Goal: Information Seeking & Learning: Check status

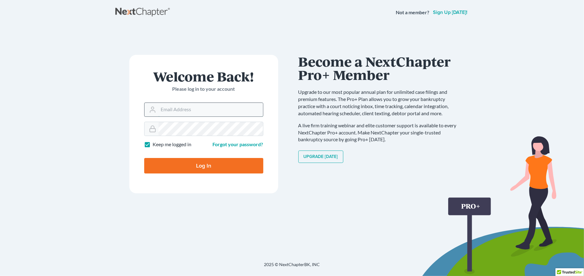
click at [207, 112] on input "Email Address" at bounding box center [210, 110] width 104 height 14
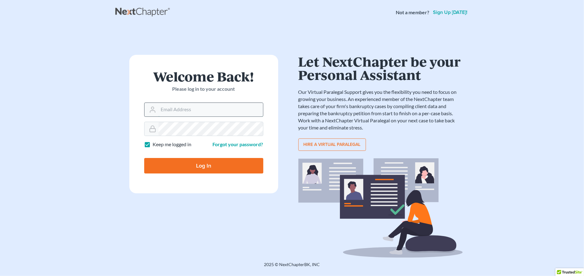
type input "[EMAIL_ADDRESS][DOMAIN_NAME]"
click at [219, 162] on input "Log In" at bounding box center [203, 166] width 119 height 16
type input "Thinking..."
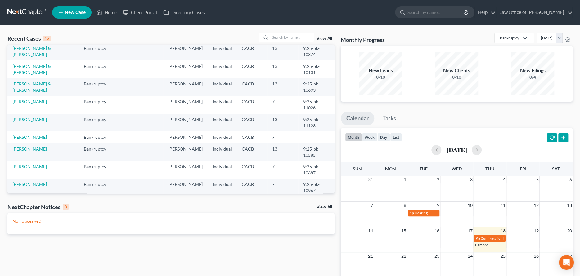
scroll to position [11, 0]
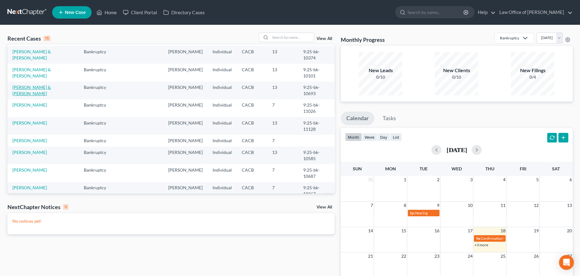
click at [36, 85] on link "[PERSON_NAME] & [PERSON_NAME]" at bounding box center [31, 90] width 38 height 11
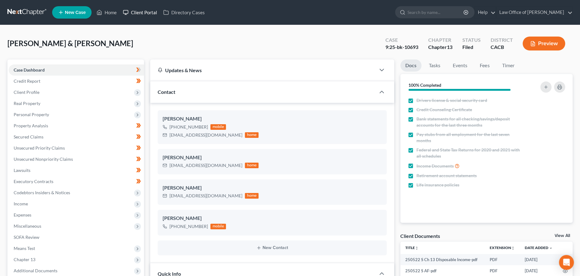
click at [137, 9] on link "Client Portal" at bounding box center [140, 12] width 40 height 11
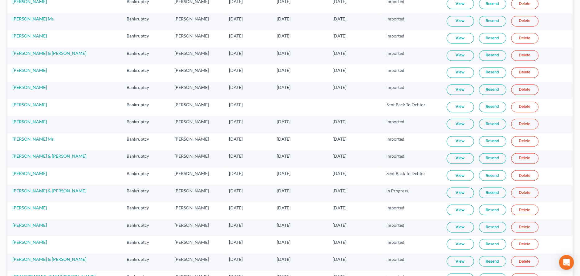
scroll to position [608, 0]
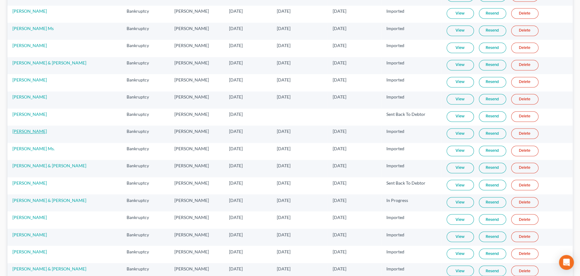
click at [27, 131] on link "[PERSON_NAME]" at bounding box center [29, 131] width 34 height 5
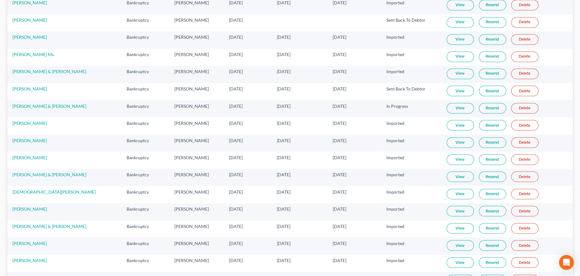
scroll to position [701, 0]
click at [459, 40] on link "View" at bounding box center [459, 40] width 27 height 11
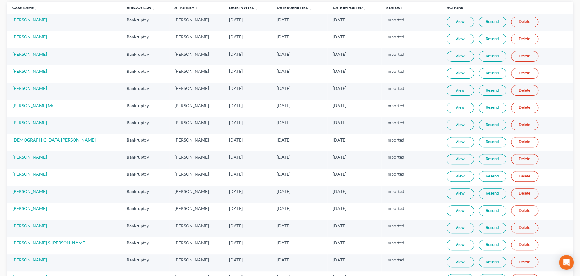
scroll to position [0, 0]
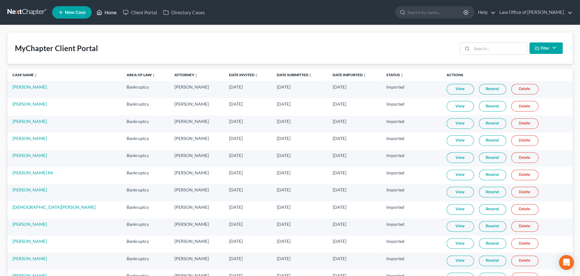
click at [113, 11] on link "Home" at bounding box center [106, 12] width 26 height 11
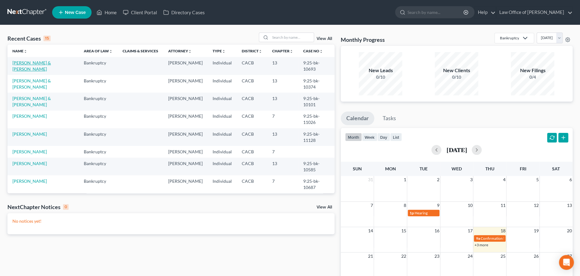
click at [44, 62] on link "[PERSON_NAME] & [PERSON_NAME]" at bounding box center [31, 65] width 38 height 11
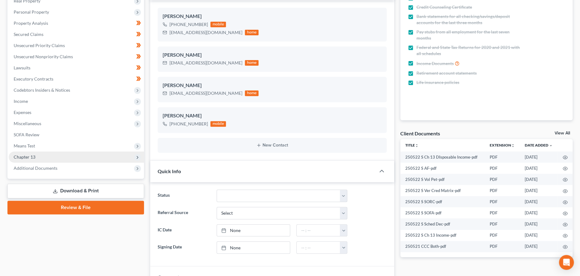
scroll to position [124, 0]
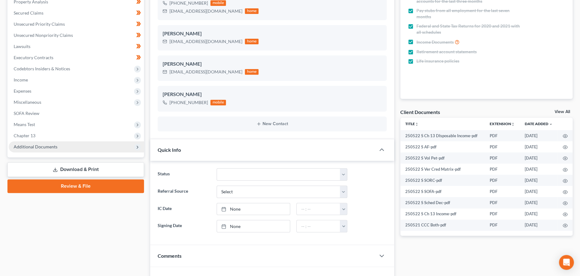
click at [33, 144] on span "Additional Documents" at bounding box center [36, 146] width 44 height 5
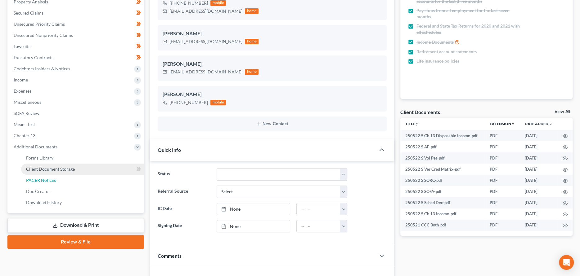
click at [43, 178] on span "PACER Notices" at bounding box center [41, 180] width 30 height 5
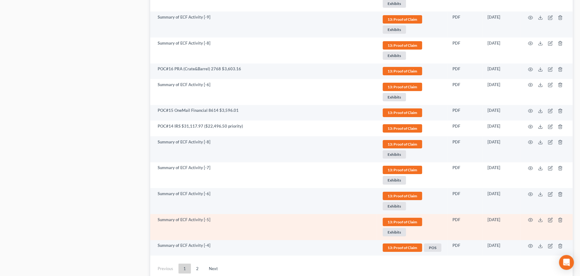
scroll to position [1483, 0]
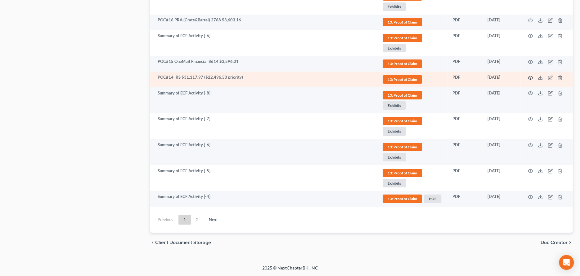
click at [529, 75] on icon "button" at bounding box center [529, 77] width 5 height 5
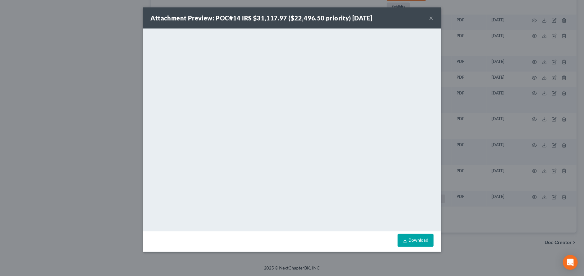
click at [431, 17] on button "×" at bounding box center [431, 17] width 4 height 7
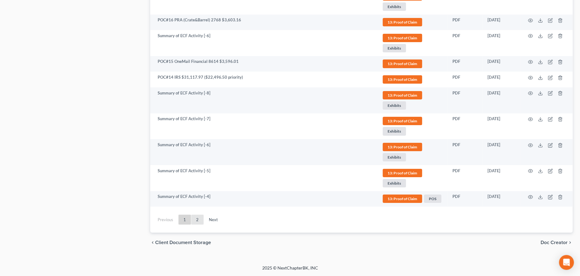
click at [195, 217] on link "2" at bounding box center [197, 220] width 12 height 10
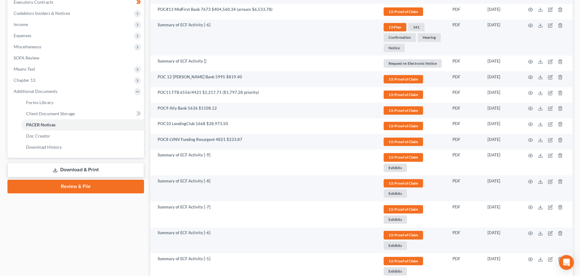
scroll to position [166, 0]
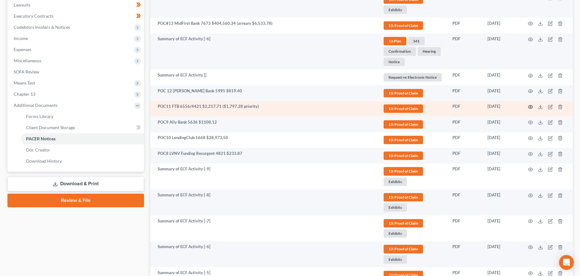
click at [529, 104] on icon "button" at bounding box center [529, 106] width 5 height 5
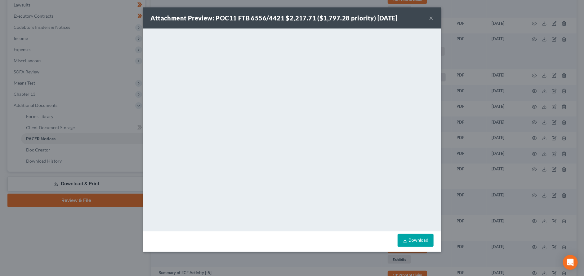
click at [432, 16] on button "×" at bounding box center [431, 17] width 4 height 7
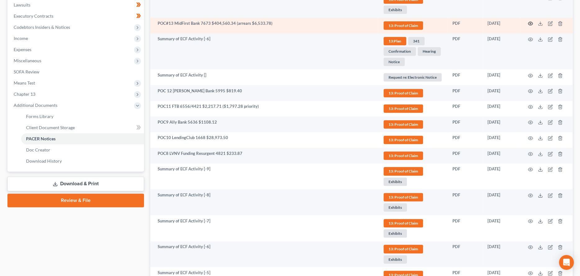
click at [530, 23] on icon "button" at bounding box center [529, 23] width 5 height 5
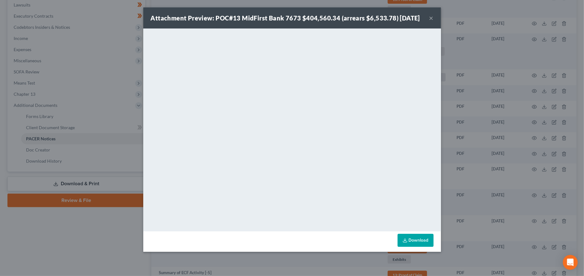
click at [431, 22] on button "×" at bounding box center [431, 17] width 4 height 7
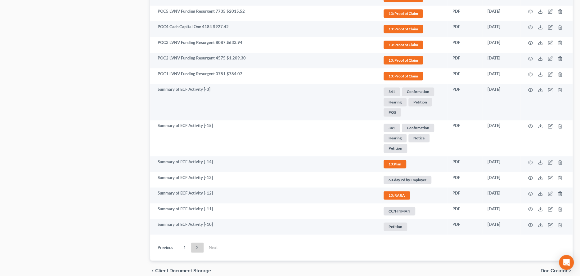
scroll to position [538, 0]
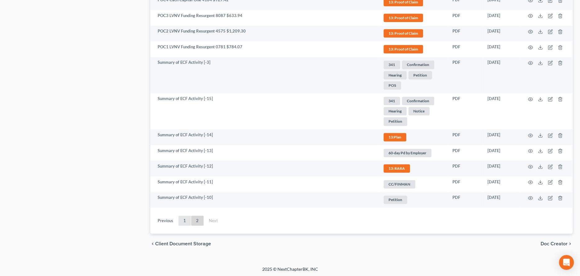
click at [186, 220] on link "1" at bounding box center [184, 221] width 12 height 10
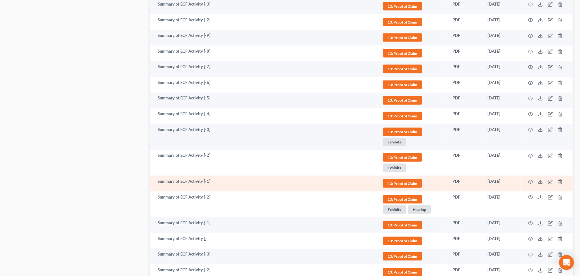
scroll to position [879, 0]
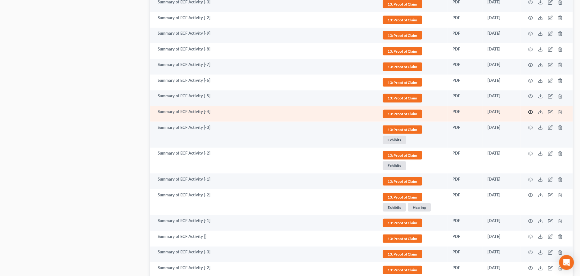
click at [528, 111] on icon "button" at bounding box center [530, 111] width 5 height 3
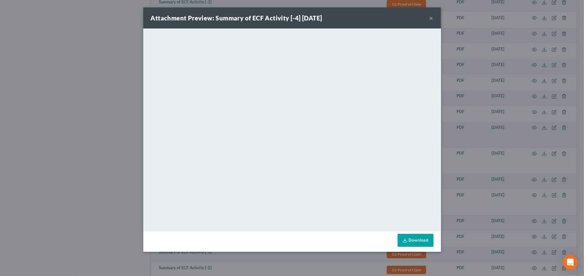
click at [434, 17] on div "Attachment Preview: Summary of ECF Activity [-4] [DATE] ×" at bounding box center [292, 17] width 298 height 21
click at [430, 16] on button "×" at bounding box center [431, 17] width 4 height 7
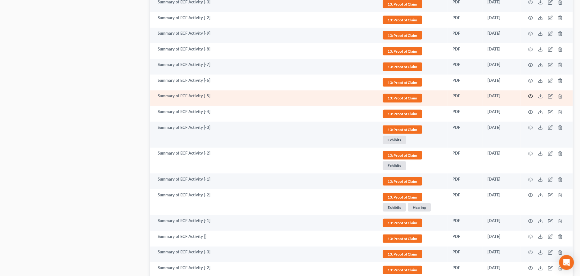
click at [528, 94] on icon "button" at bounding box center [529, 96] width 5 height 5
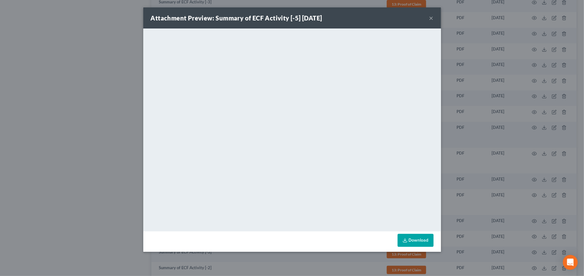
click at [431, 16] on button "×" at bounding box center [431, 17] width 4 height 7
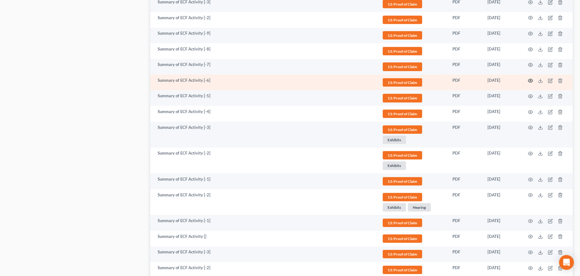
click at [530, 78] on icon "button" at bounding box center [529, 80] width 5 height 5
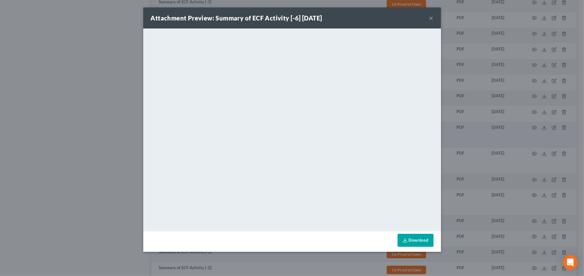
click at [430, 16] on button "×" at bounding box center [431, 17] width 4 height 7
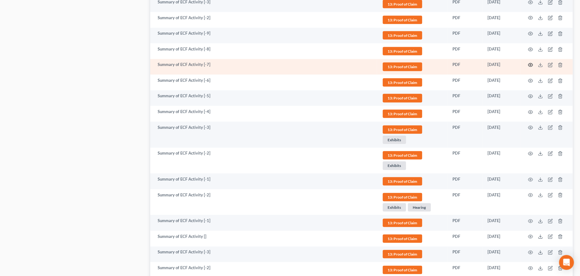
click at [529, 63] on icon "button" at bounding box center [529, 65] width 5 height 5
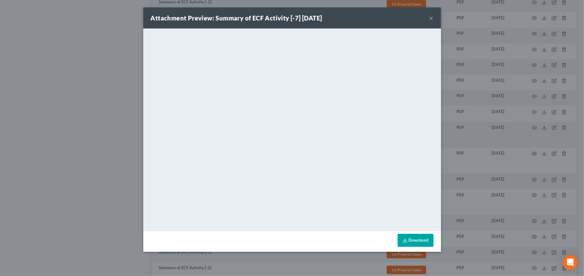
click at [430, 16] on button "×" at bounding box center [431, 17] width 4 height 7
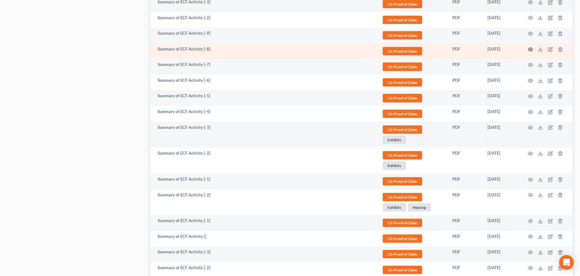
click at [530, 48] on icon "button" at bounding box center [530, 49] width 5 height 3
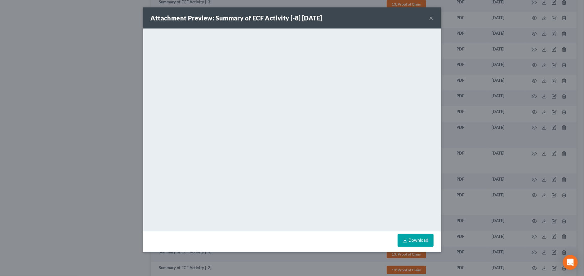
click at [430, 16] on button "×" at bounding box center [431, 17] width 4 height 7
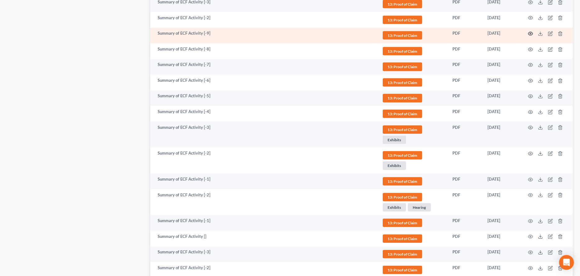
click at [530, 32] on icon "button" at bounding box center [529, 33] width 5 height 5
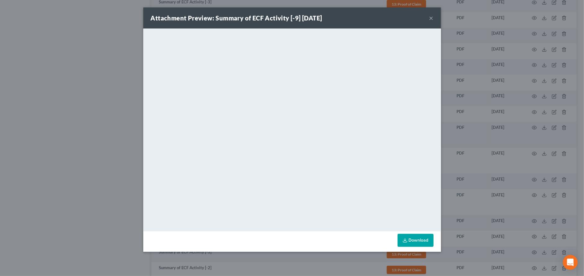
click at [432, 18] on button "×" at bounding box center [431, 17] width 4 height 7
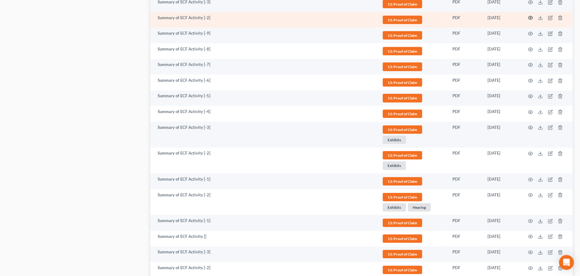
click at [531, 16] on icon "button" at bounding box center [530, 17] width 5 height 3
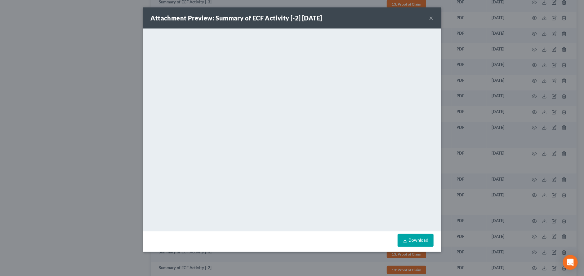
click at [432, 18] on button "×" at bounding box center [431, 17] width 4 height 7
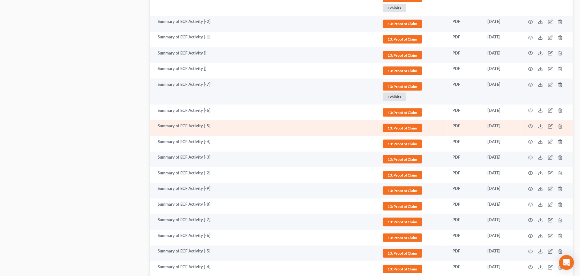
scroll to position [693, 0]
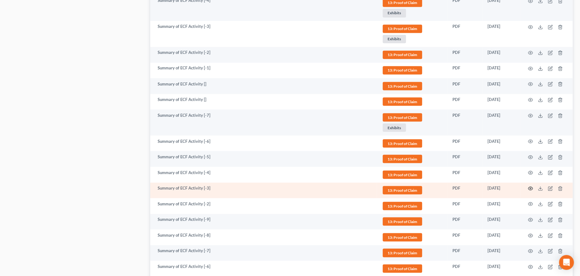
click at [531, 188] on icon "button" at bounding box center [530, 188] width 5 height 3
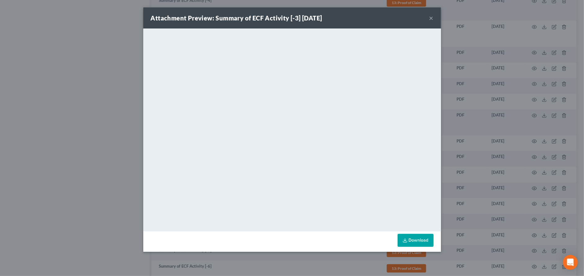
click at [431, 16] on button "×" at bounding box center [431, 17] width 4 height 7
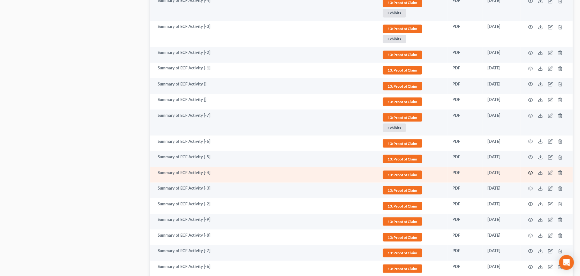
click at [530, 170] on icon "button" at bounding box center [529, 172] width 5 height 5
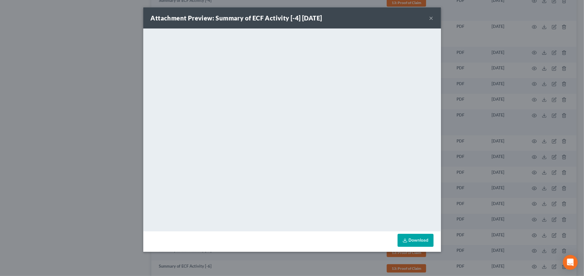
click at [432, 16] on button "×" at bounding box center [431, 17] width 4 height 7
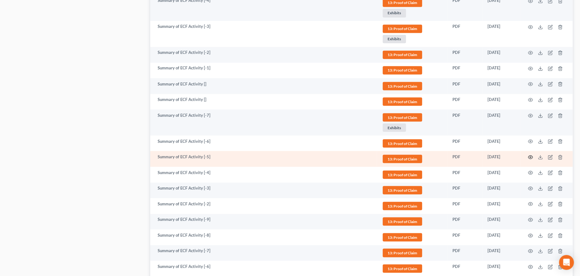
click at [529, 155] on icon "button" at bounding box center [529, 157] width 5 height 5
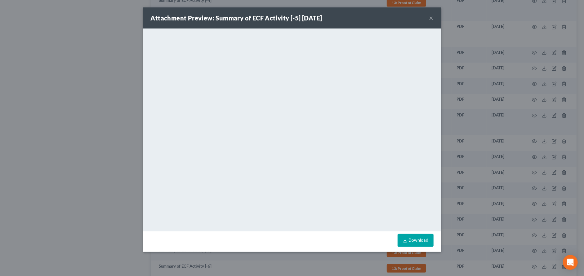
click at [430, 17] on button "×" at bounding box center [431, 17] width 4 height 7
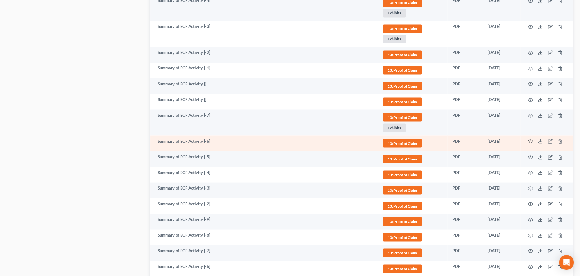
click at [532, 140] on icon "button" at bounding box center [530, 141] width 5 height 3
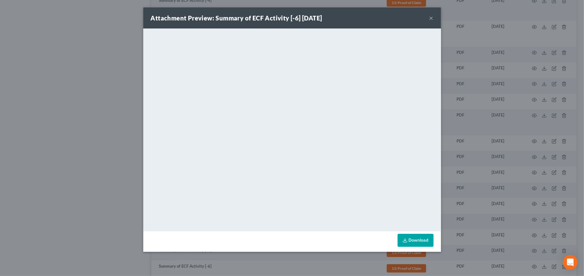
click at [431, 15] on button "×" at bounding box center [431, 17] width 4 height 7
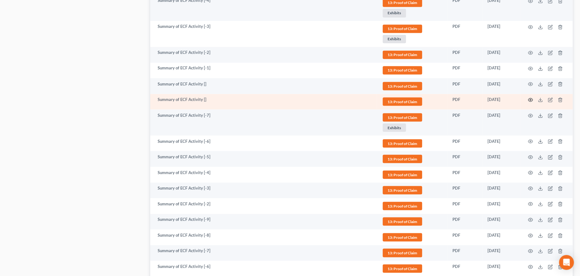
click at [529, 98] on icon "button" at bounding box center [529, 99] width 5 height 5
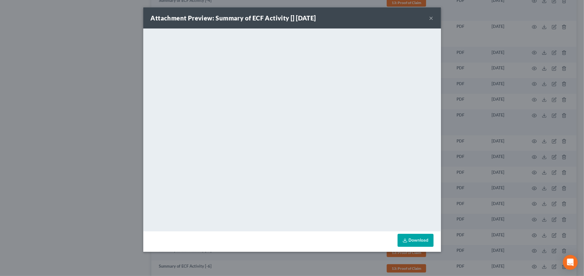
click at [429, 18] on button "×" at bounding box center [431, 17] width 4 height 7
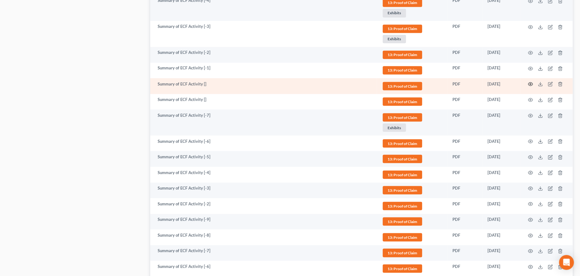
click at [530, 83] on circle "button" at bounding box center [529, 83] width 1 height 1
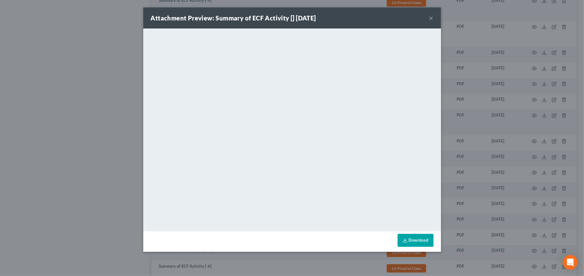
click at [431, 19] on button "×" at bounding box center [431, 17] width 4 height 7
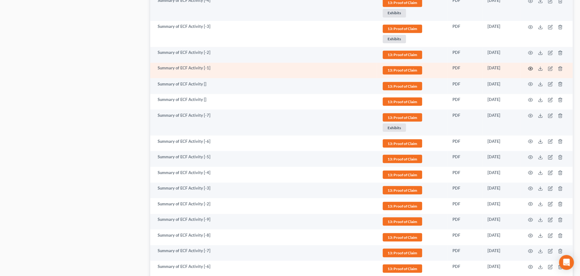
click at [528, 67] on icon "button" at bounding box center [530, 68] width 5 height 3
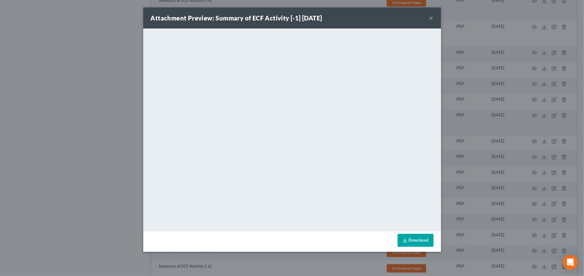
click at [430, 16] on button "×" at bounding box center [431, 17] width 4 height 7
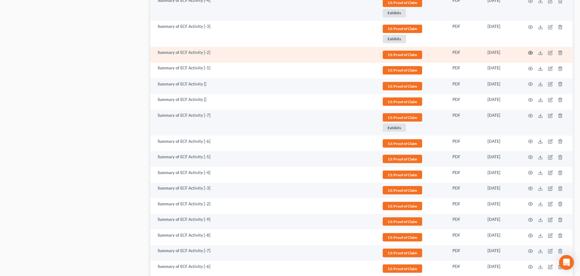
click at [529, 52] on icon "button" at bounding box center [529, 52] width 5 height 5
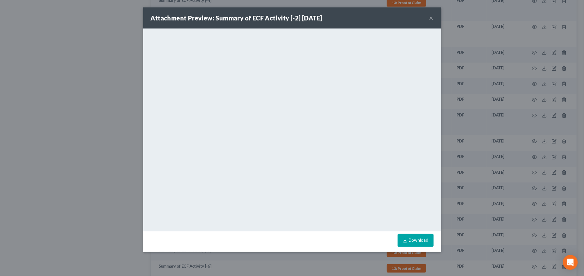
click at [433, 18] on button "×" at bounding box center [431, 17] width 4 height 7
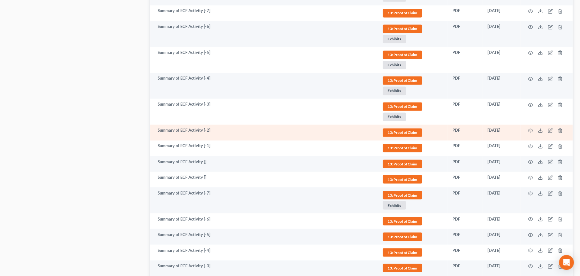
scroll to position [600, 0]
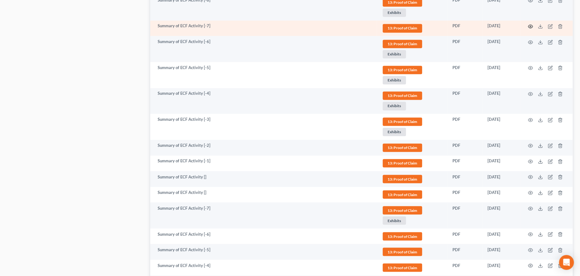
drag, startPoint x: 402, startPoint y: 140, endPoint x: 532, endPoint y: 26, distance: 172.5
click at [532, 26] on icon "button" at bounding box center [529, 26] width 5 height 5
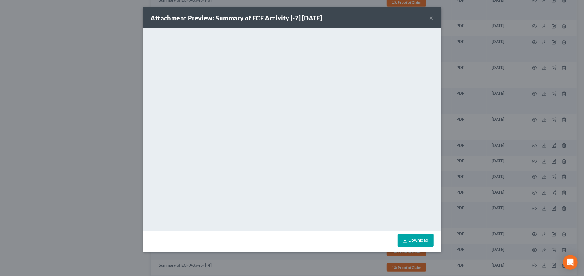
click at [432, 17] on button "×" at bounding box center [431, 17] width 4 height 7
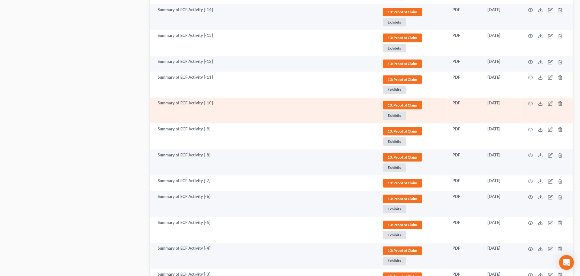
scroll to position [414, 0]
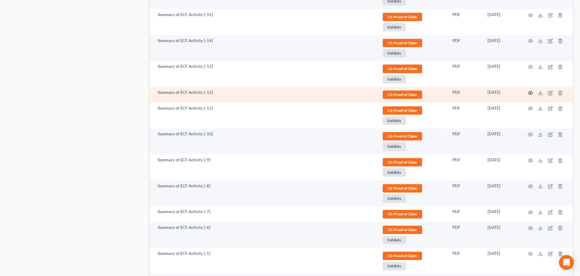
click at [531, 92] on icon "button" at bounding box center [529, 93] width 5 height 5
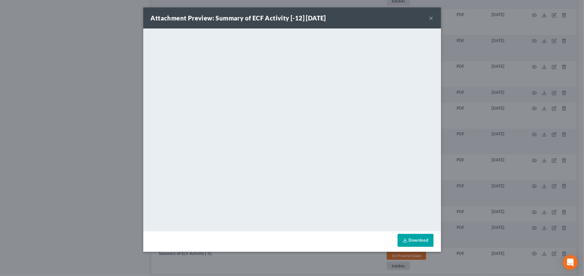
click at [431, 18] on button "×" at bounding box center [431, 17] width 4 height 7
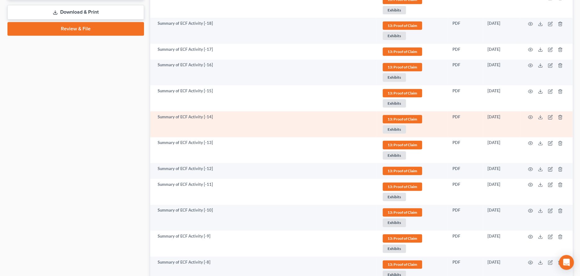
scroll to position [321, 0]
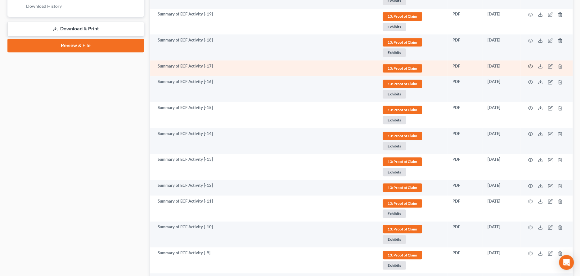
click at [529, 65] on icon "button" at bounding box center [529, 66] width 5 height 5
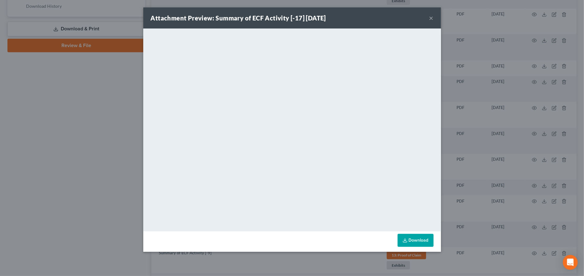
click at [429, 18] on button "×" at bounding box center [431, 17] width 4 height 7
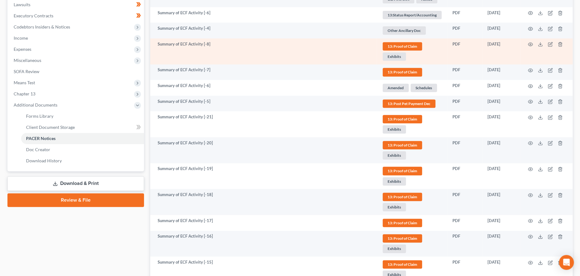
scroll to position [166, 0]
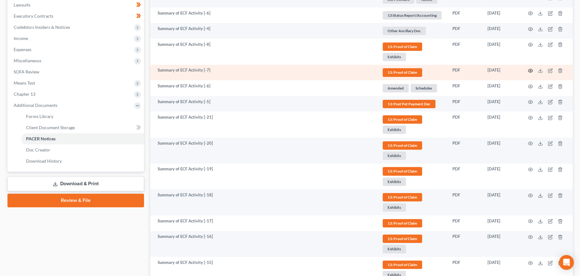
click at [529, 69] on icon "button" at bounding box center [529, 70] width 5 height 5
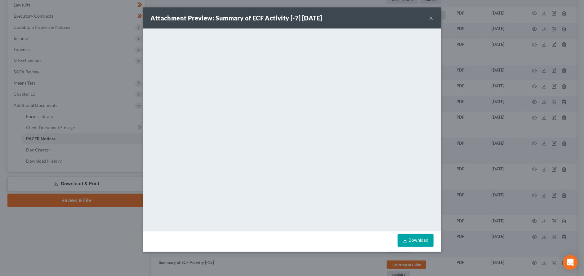
click at [431, 19] on button "×" at bounding box center [431, 17] width 4 height 7
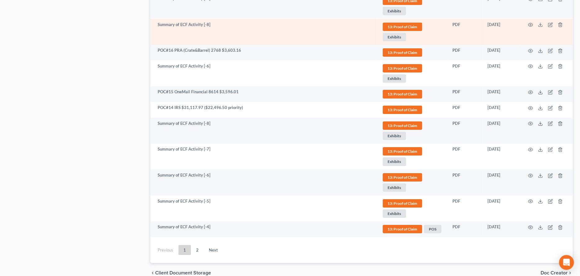
scroll to position [1483, 0]
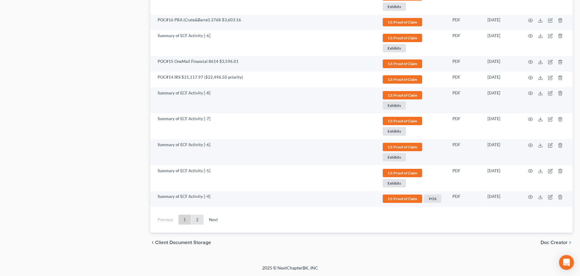
click at [197, 222] on link "2" at bounding box center [197, 220] width 12 height 10
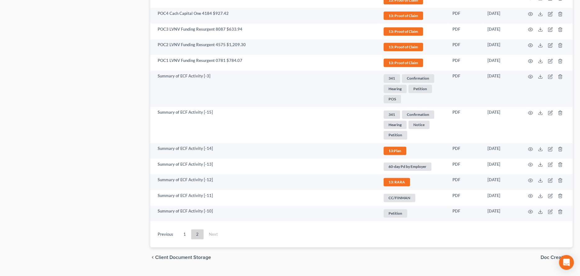
scroll to position [538, 0]
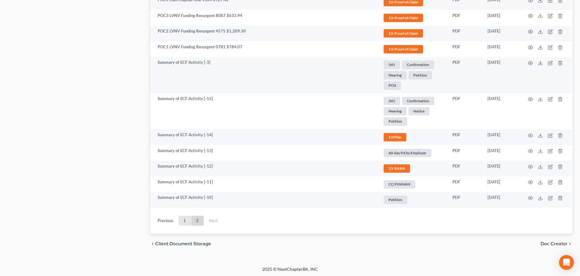
click at [184, 220] on link "1" at bounding box center [184, 221] width 12 height 10
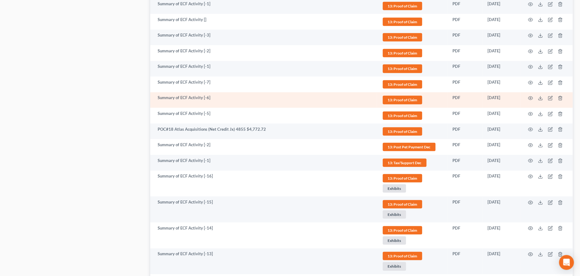
scroll to position [1085, 0]
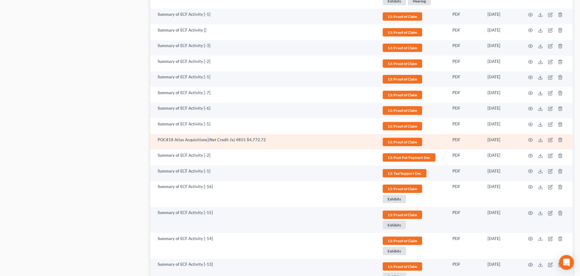
click at [207, 136] on td "POC#18 Atlas Acquisitions (Net Credit Jx) 4855 $4,772.72" at bounding box center [263, 142] width 226 height 16
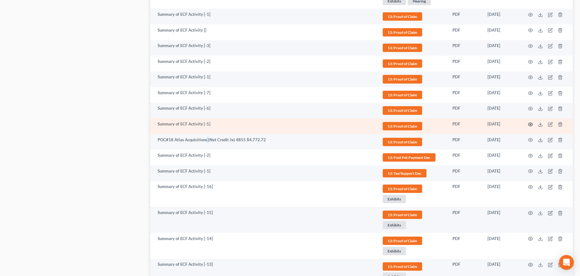
click at [530, 124] on circle "button" at bounding box center [529, 124] width 1 height 1
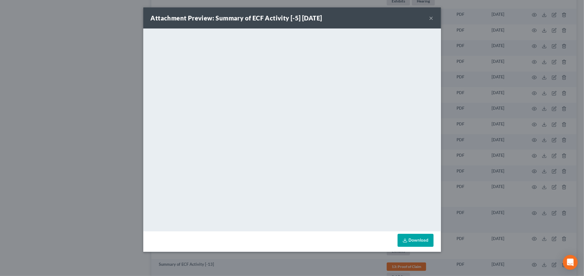
click at [432, 19] on button "×" at bounding box center [431, 17] width 4 height 7
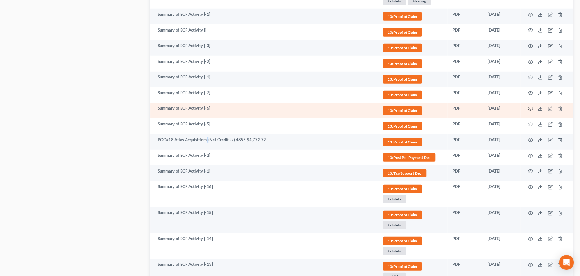
click at [529, 107] on icon "button" at bounding box center [530, 108] width 5 height 3
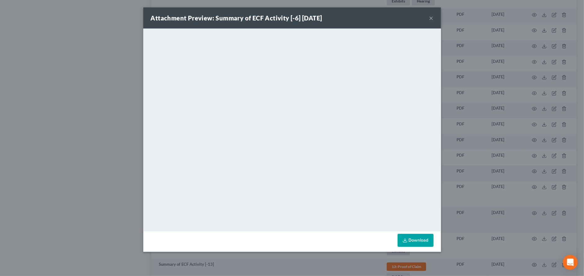
click at [431, 17] on button "×" at bounding box center [431, 17] width 4 height 7
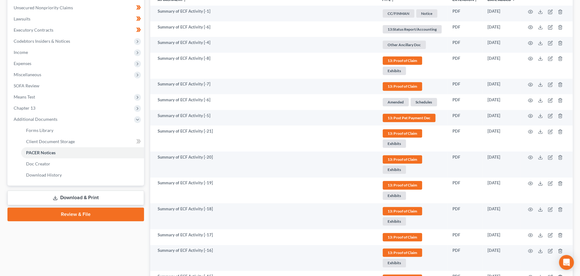
scroll to position [0, 0]
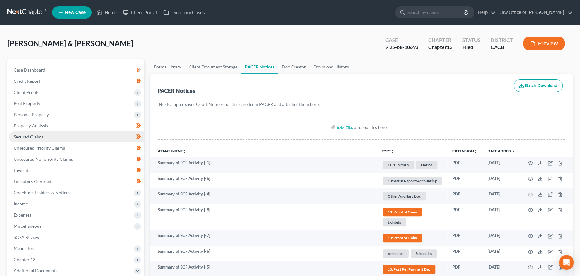
click at [43, 138] on link "Secured Claims" at bounding box center [76, 136] width 135 height 11
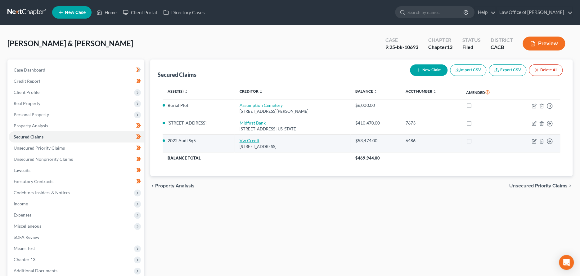
click at [239, 139] on link "Vw Credit" at bounding box center [249, 140] width 20 height 5
select select "14"
select select "2"
select select "1"
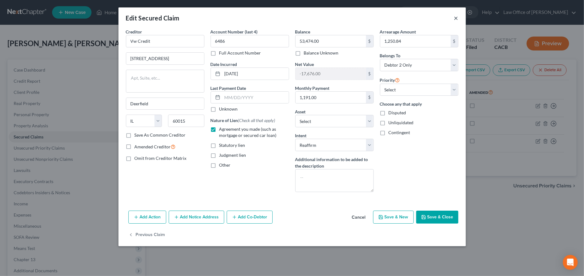
click at [454, 17] on button "×" at bounding box center [456, 17] width 4 height 7
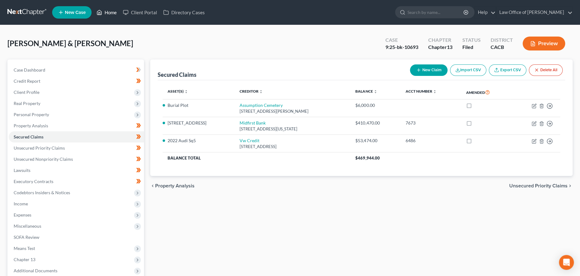
click at [113, 11] on link "Home" at bounding box center [106, 12] width 26 height 11
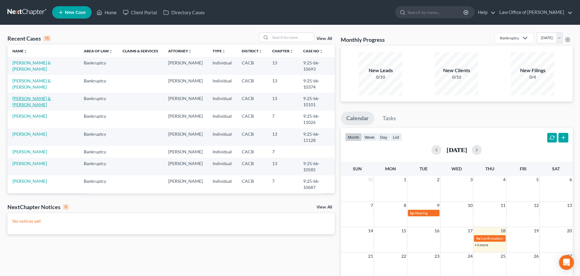
click at [43, 98] on link "[PERSON_NAME] & [PERSON_NAME]" at bounding box center [31, 101] width 38 height 11
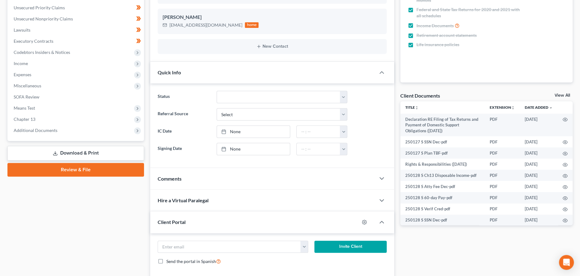
scroll to position [186, 0]
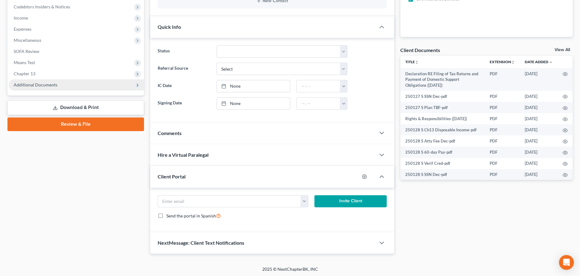
click at [32, 84] on span "Additional Documents" at bounding box center [36, 84] width 44 height 5
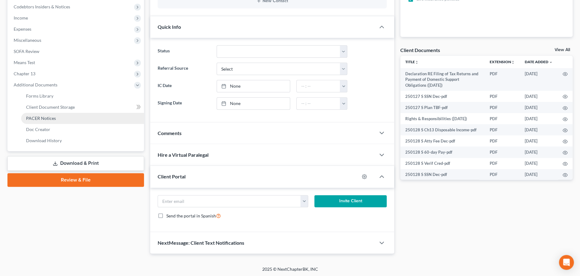
click at [41, 120] on span "PACER Notices" at bounding box center [41, 118] width 30 height 5
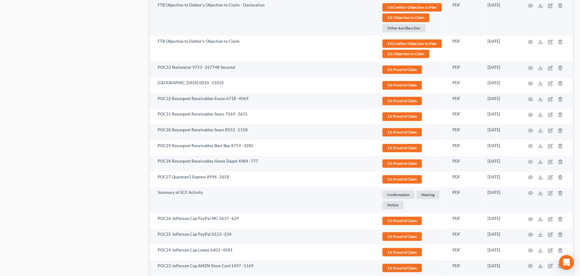
scroll to position [527, 0]
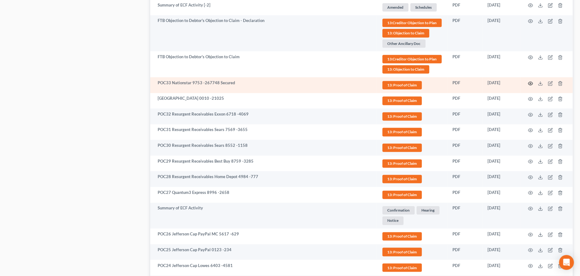
click at [532, 81] on icon "button" at bounding box center [529, 83] width 5 height 5
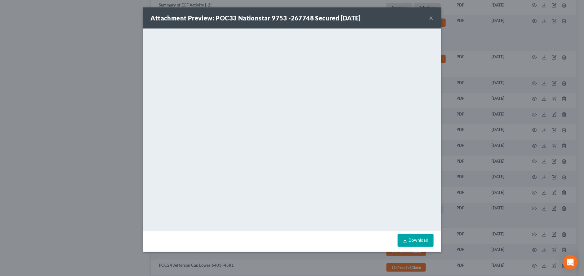
click at [431, 19] on button "×" at bounding box center [431, 17] width 4 height 7
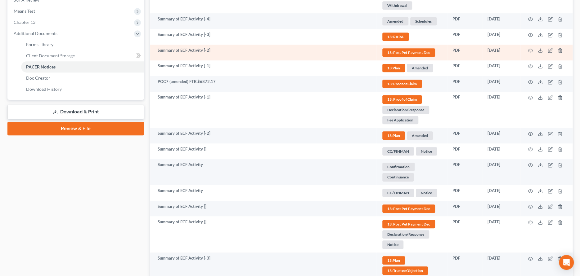
scroll to position [248, 0]
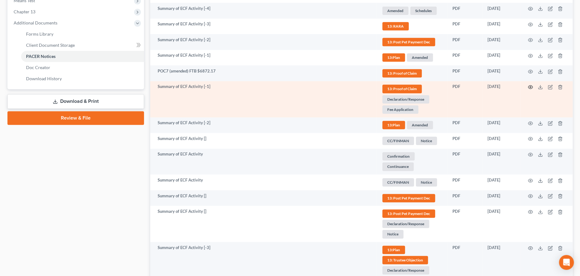
click at [530, 86] on icon "button" at bounding box center [529, 87] width 5 height 5
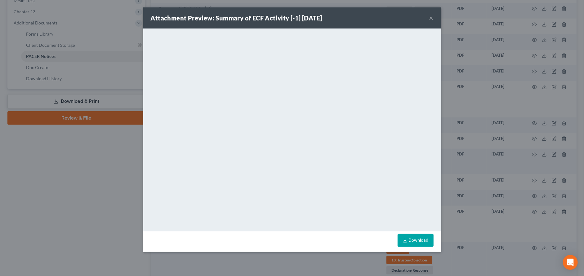
click at [431, 16] on button "×" at bounding box center [431, 17] width 4 height 7
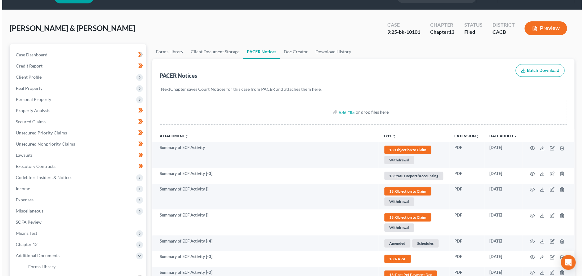
scroll to position [0, 0]
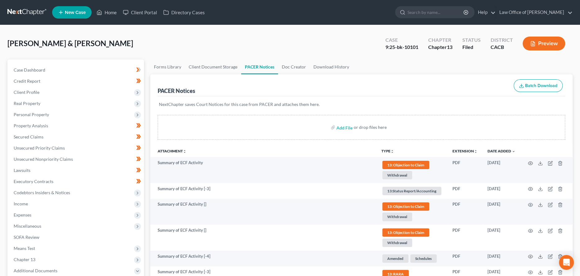
click at [534, 46] on icon "button" at bounding box center [533, 44] width 4 height 5
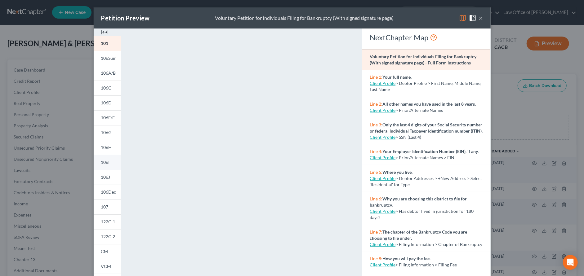
click at [108, 165] on link "106I" at bounding box center [107, 162] width 27 height 15
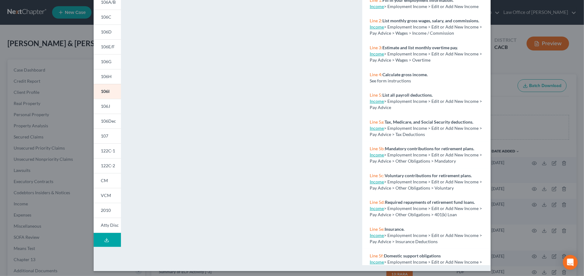
scroll to position [73, 0]
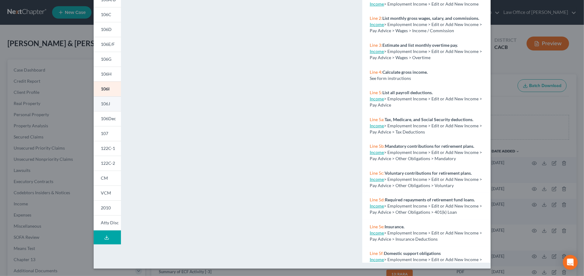
click at [104, 103] on span "106J" at bounding box center [105, 103] width 9 height 5
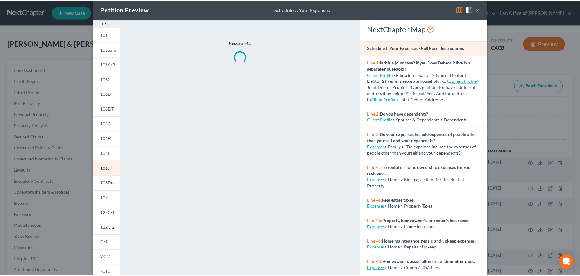
scroll to position [0, 0]
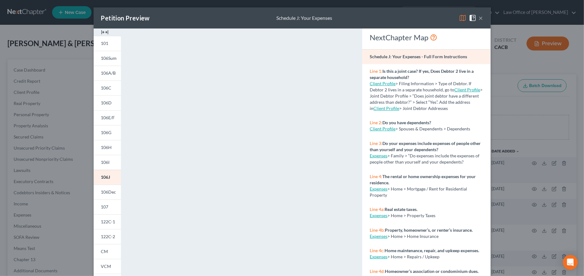
click at [479, 16] on button "×" at bounding box center [481, 17] width 4 height 7
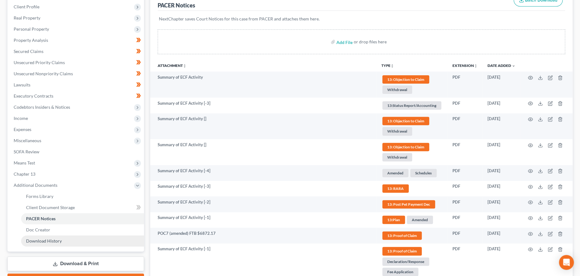
scroll to position [124, 0]
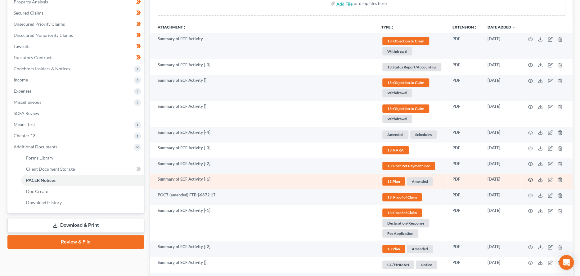
click at [528, 180] on icon "button" at bounding box center [529, 179] width 5 height 5
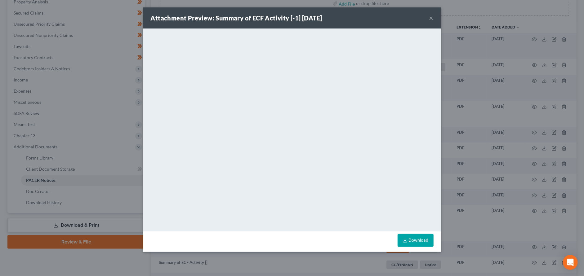
click at [430, 17] on button "×" at bounding box center [431, 17] width 4 height 7
